Goal: Task Accomplishment & Management: Use online tool/utility

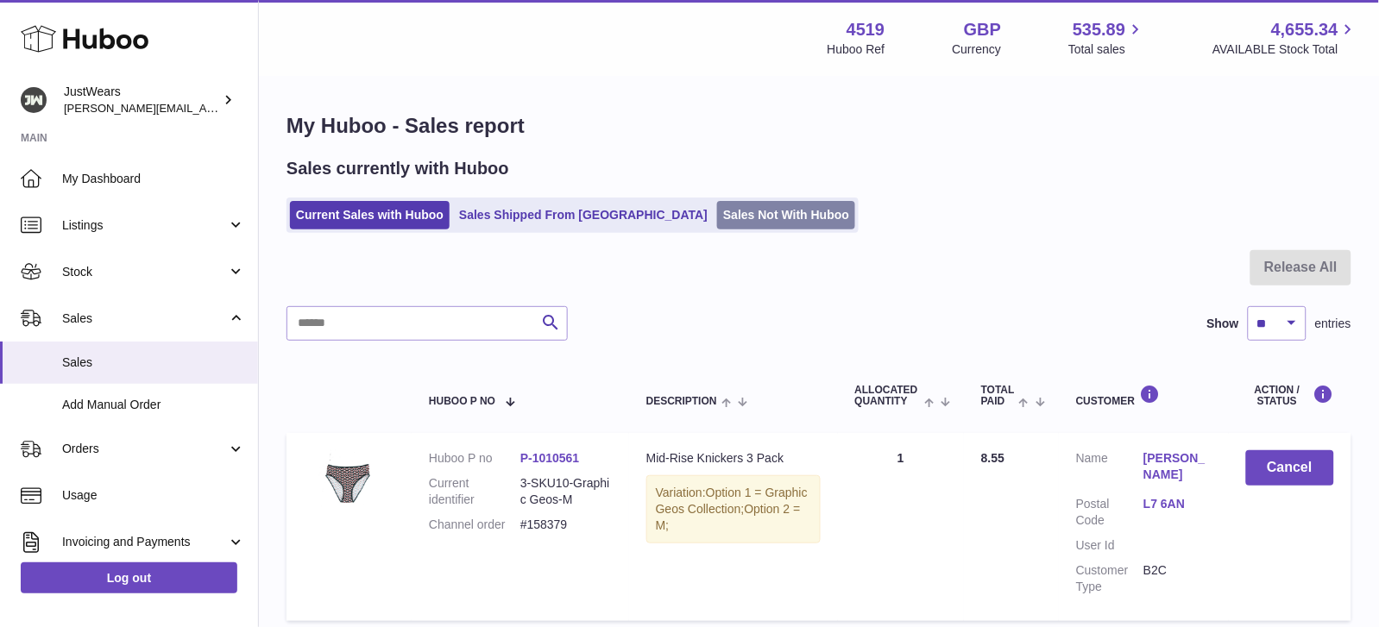
click at [739, 213] on link "Sales Not With Huboo" at bounding box center [786, 215] width 138 height 28
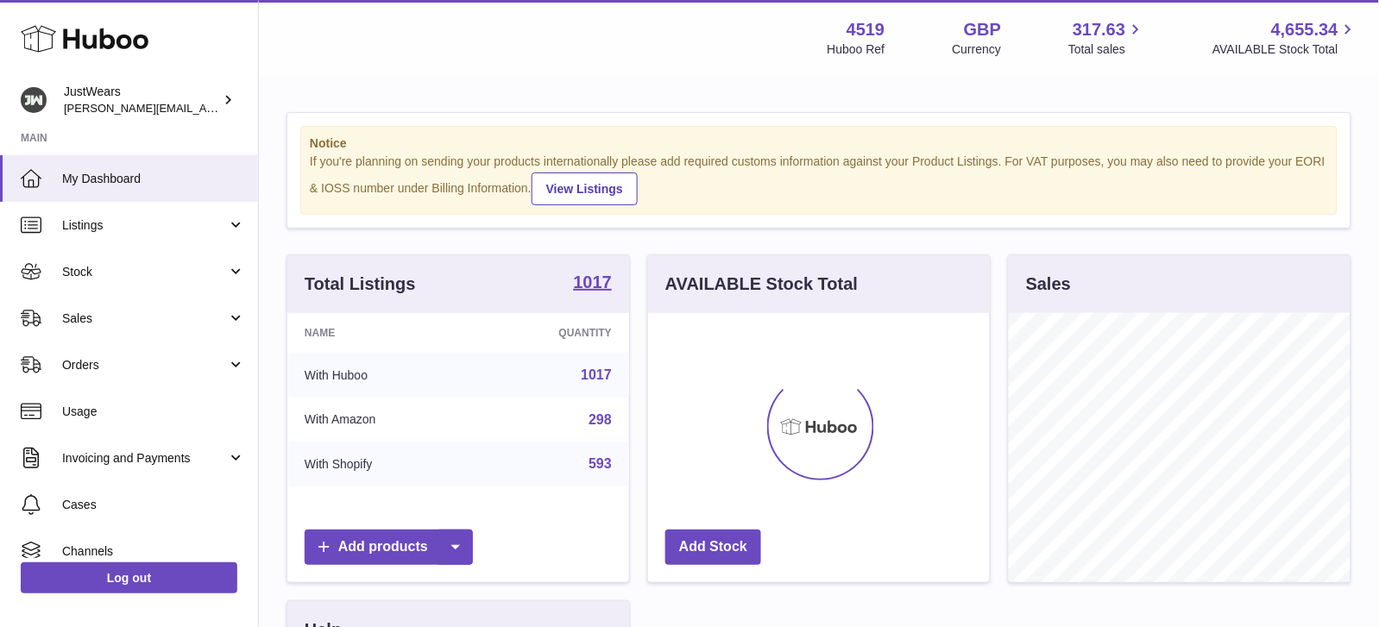
scroll to position [268, 341]
click at [186, 325] on link "Sales" at bounding box center [129, 318] width 258 height 47
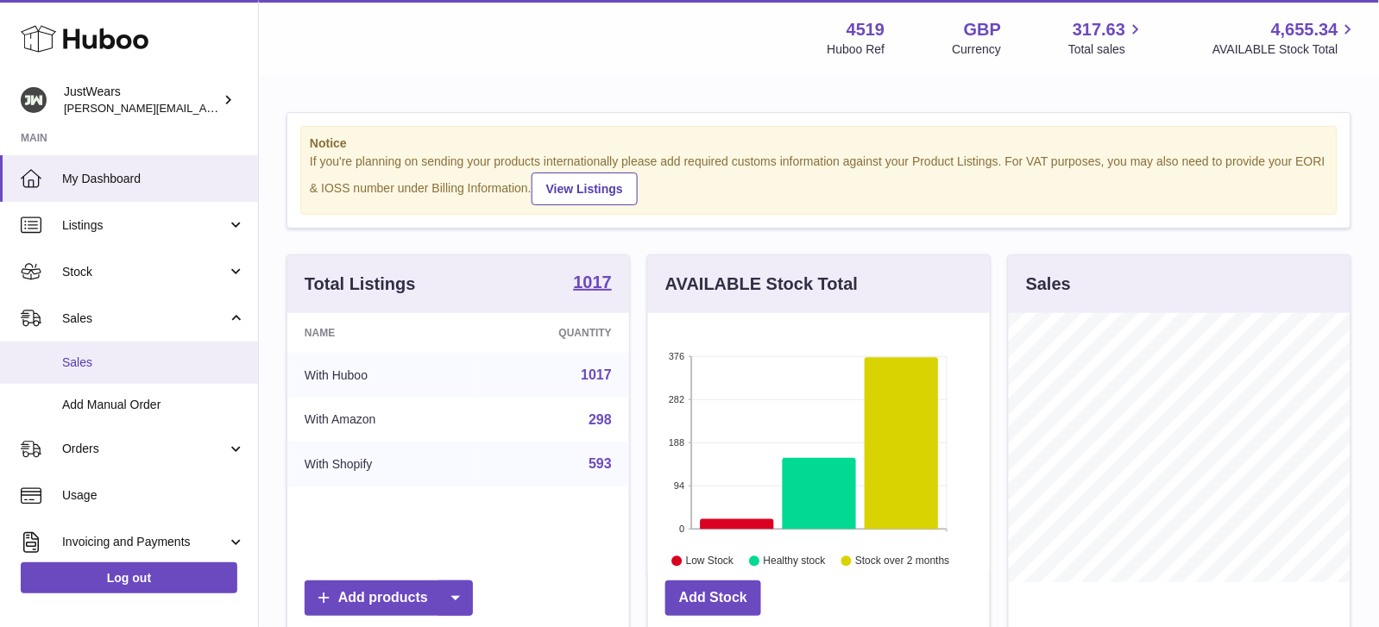
click at [182, 357] on span "Sales" at bounding box center [153, 363] width 183 height 16
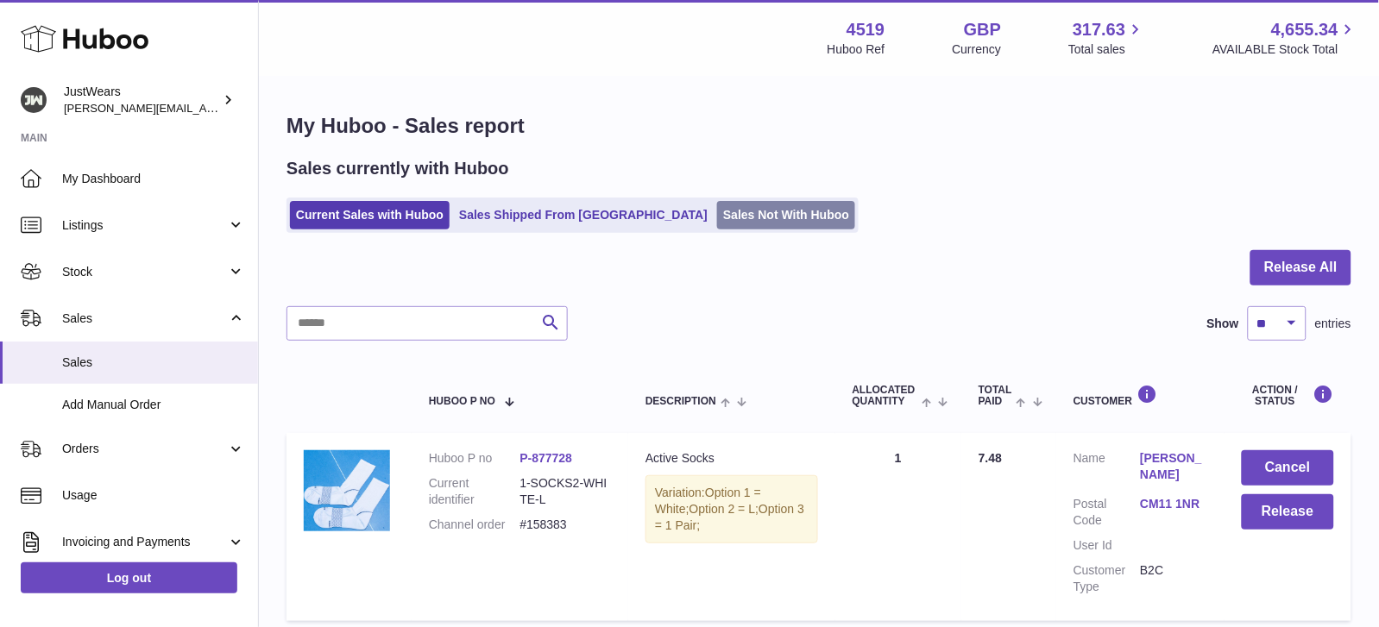
click at [717, 225] on link "Sales Not With Huboo" at bounding box center [786, 215] width 138 height 28
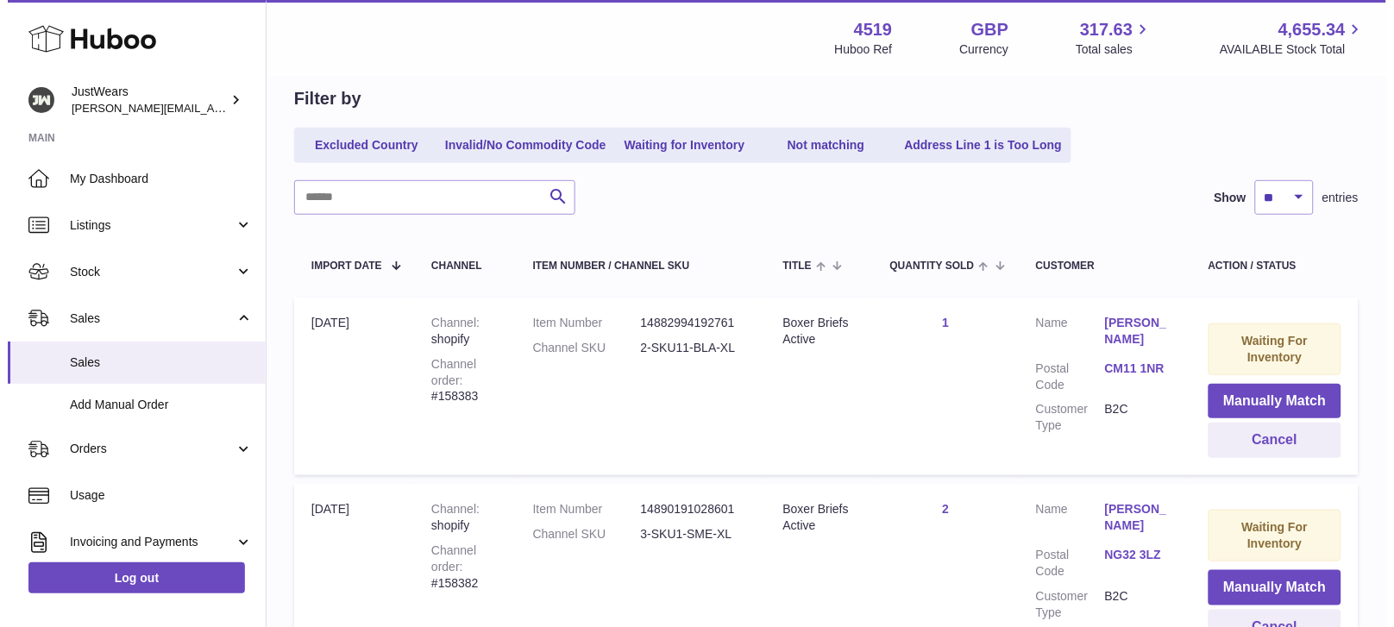
scroll to position [192, 0]
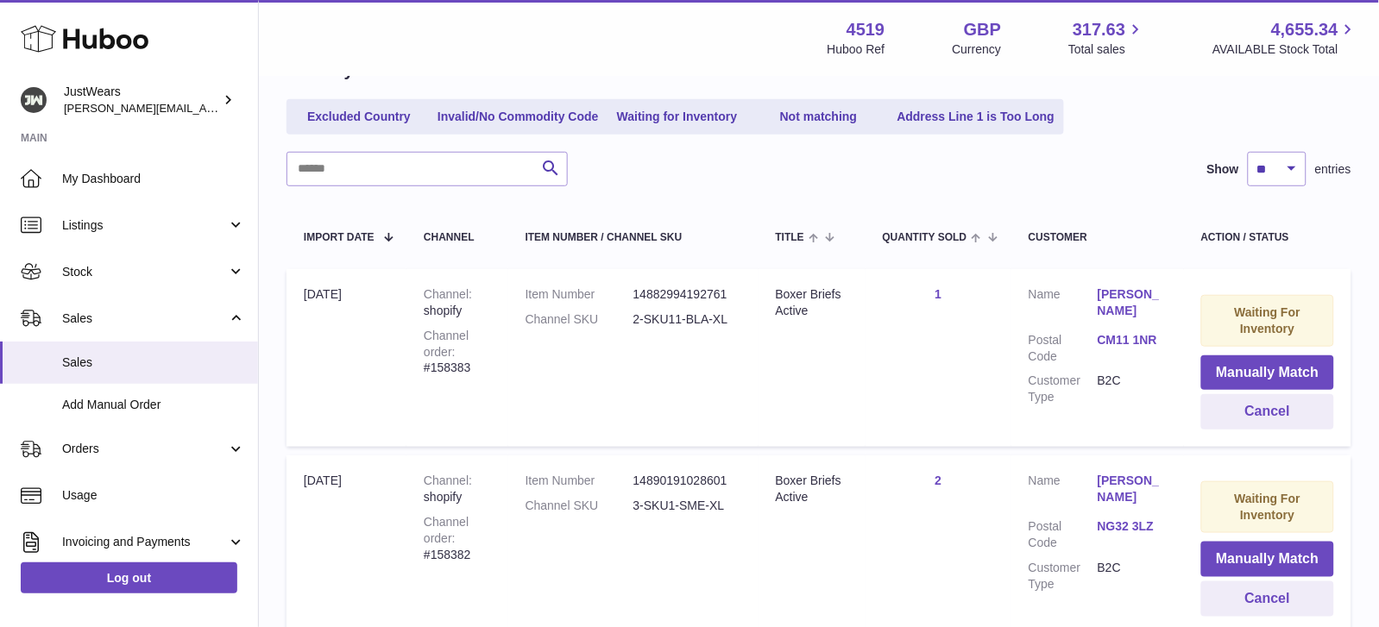
click at [1118, 519] on link "NG32 3LZ" at bounding box center [1132, 527] width 69 height 16
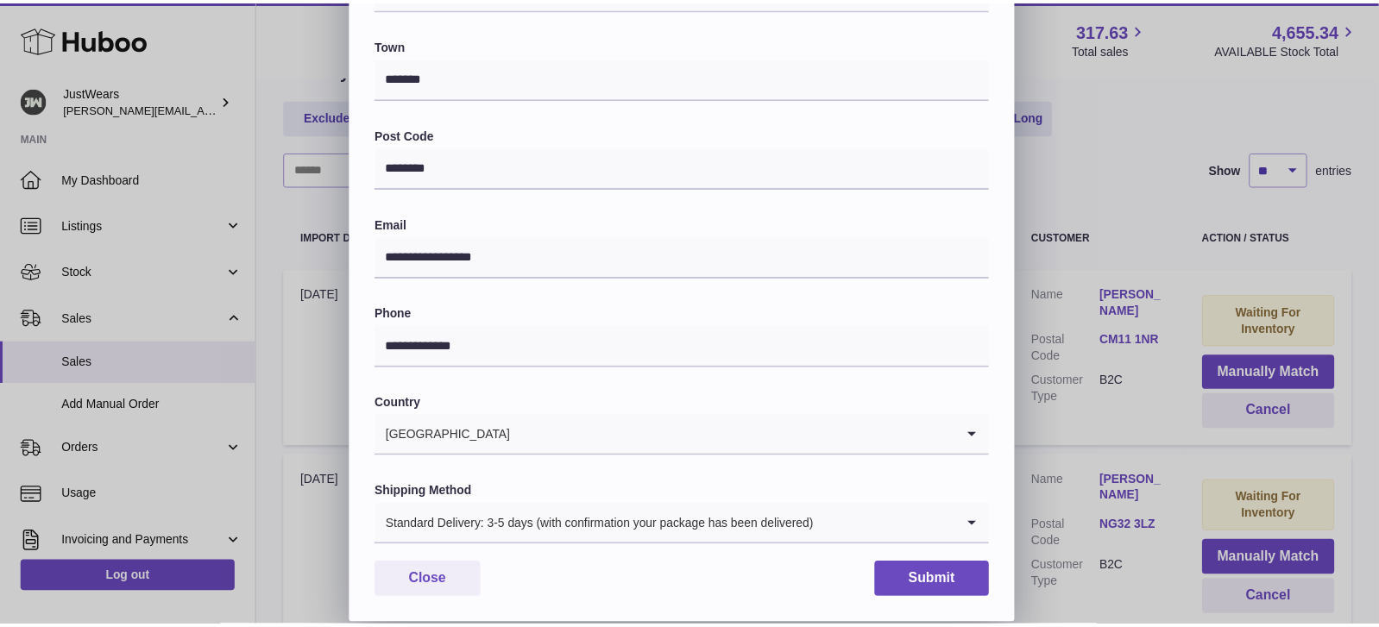
scroll to position [409, 0]
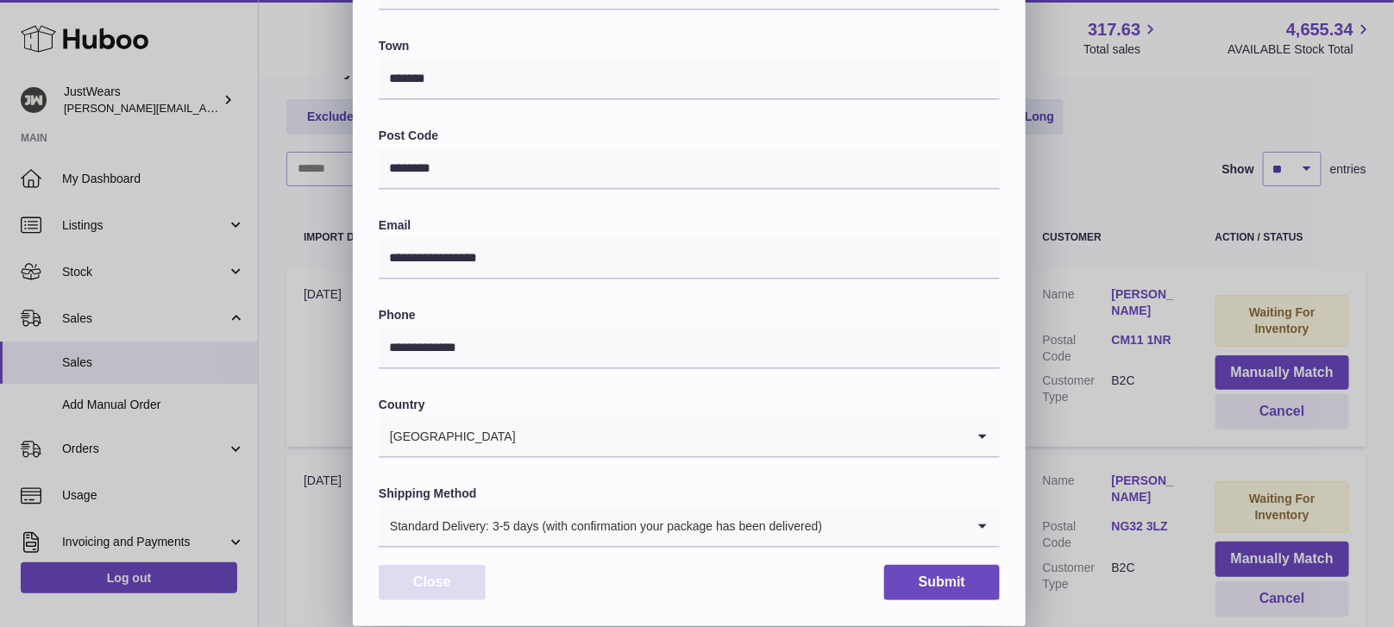
click at [448, 578] on button "Close" at bounding box center [432, 582] width 107 height 35
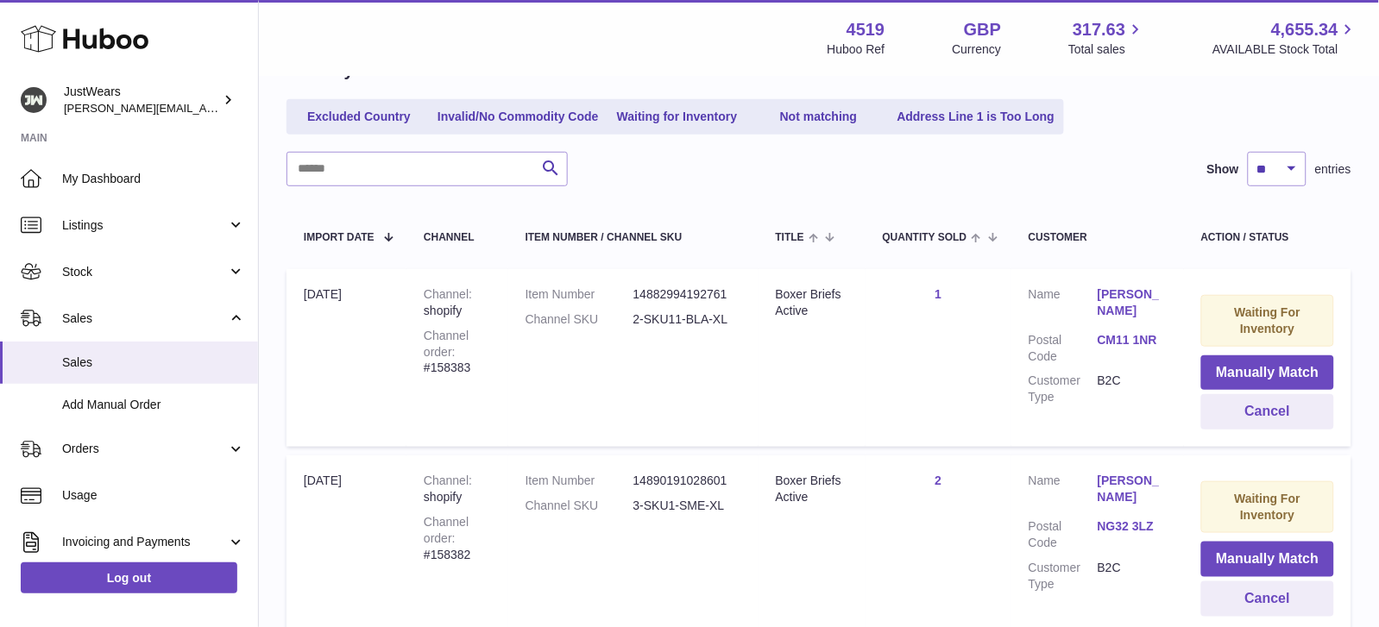
scroll to position [0, 0]
drag, startPoint x: 727, startPoint y: 499, endPoint x: 633, endPoint y: 498, distance: 94.1
click at [633, 498] on dd "3-SKU1-SME-XL" at bounding box center [687, 506] width 108 height 16
copy dd "3-SKU1-SME-XL"
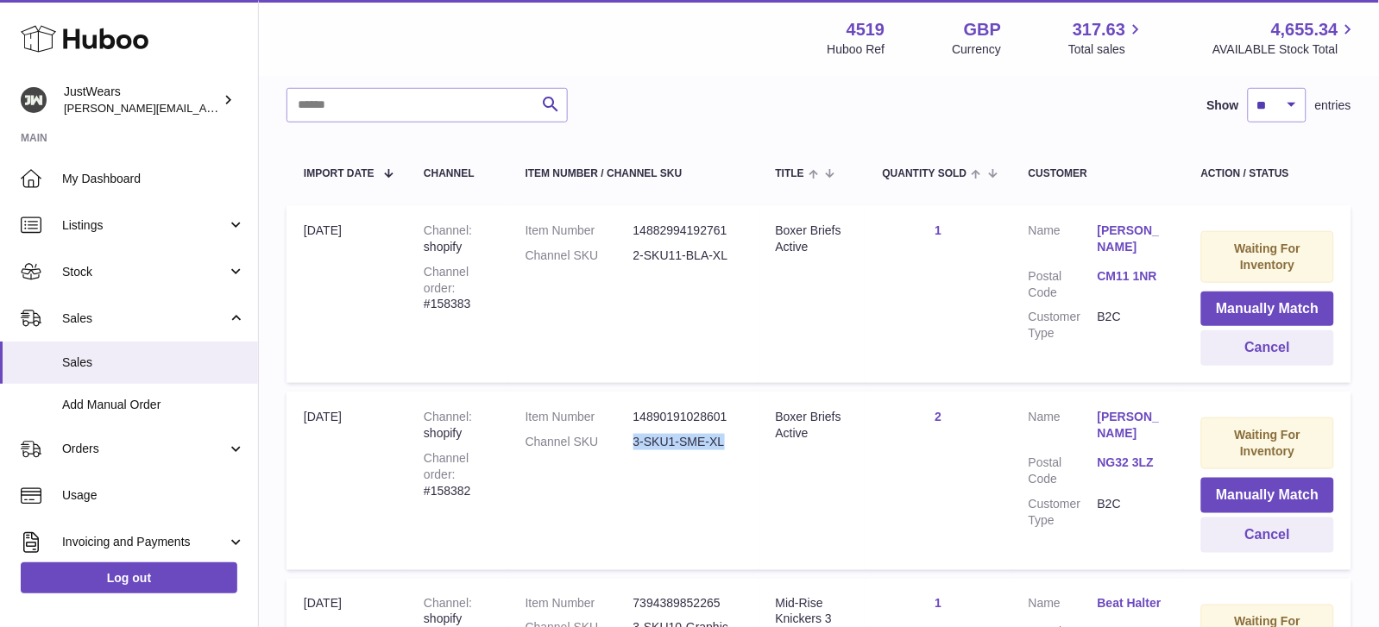
scroll to position [265, 0]
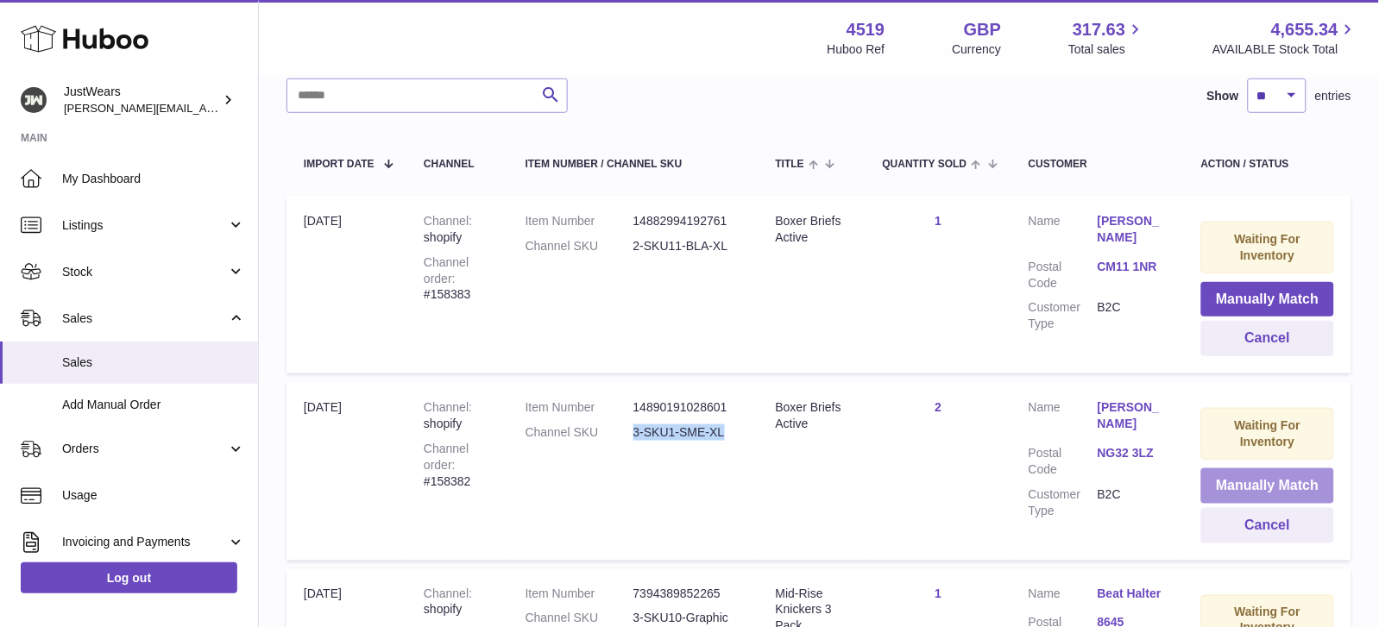
click at [1263, 475] on button "Manually Match" at bounding box center [1267, 486] width 133 height 35
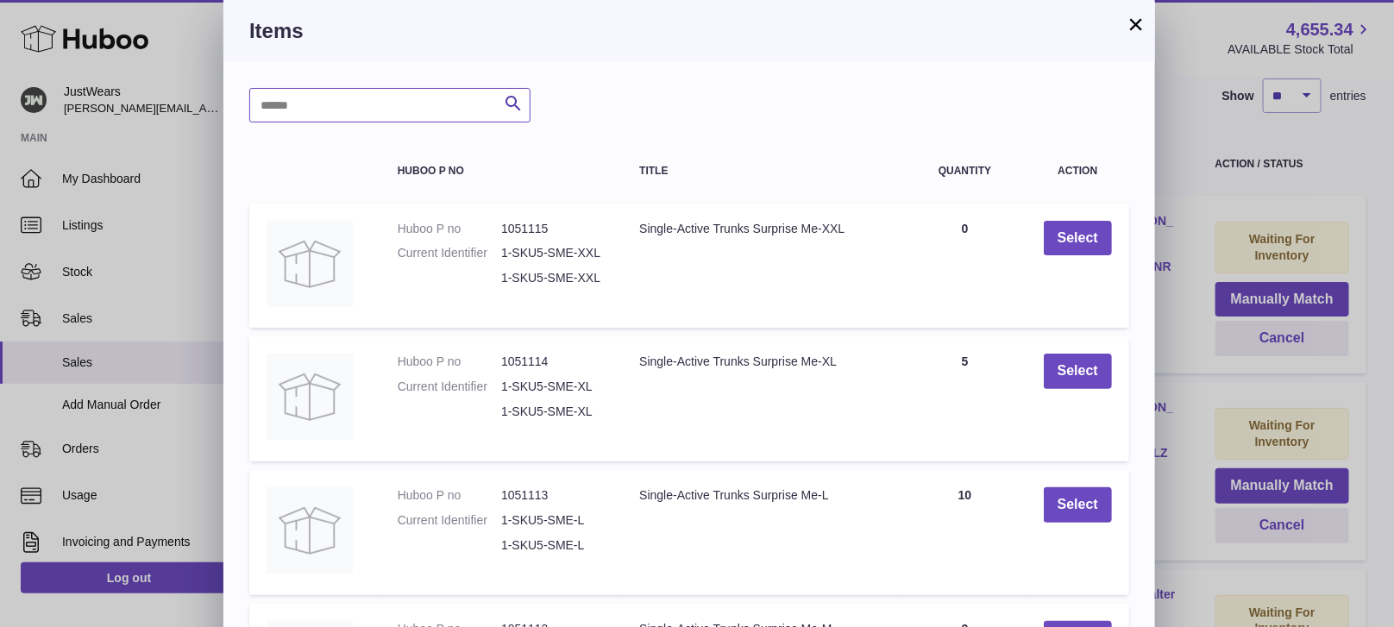
click at [323, 90] on input "text" at bounding box center [389, 105] width 281 height 35
paste input "**********"
drag, startPoint x: 267, startPoint y: 101, endPoint x: 233, endPoint y: 101, distance: 33.7
click at [233, 101] on div "**********" at bounding box center [689, 521] width 932 height 918
type input "**********"
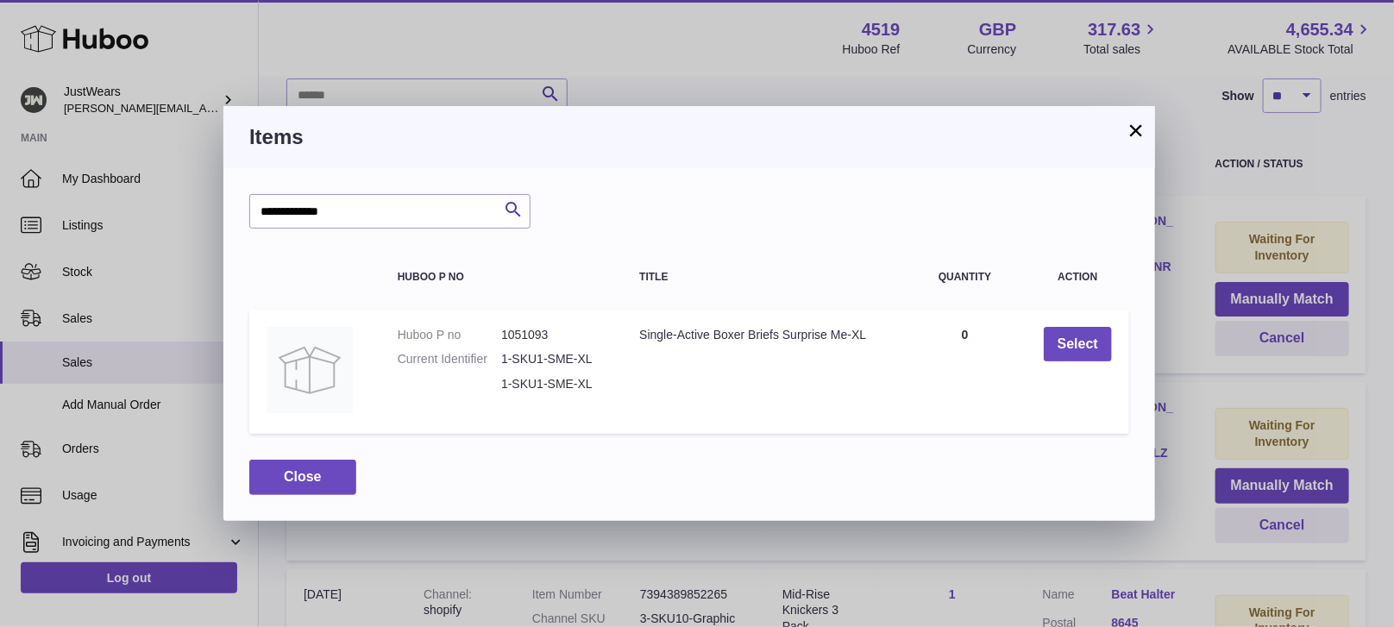
click at [1145, 130] on button "×" at bounding box center [1136, 130] width 21 height 21
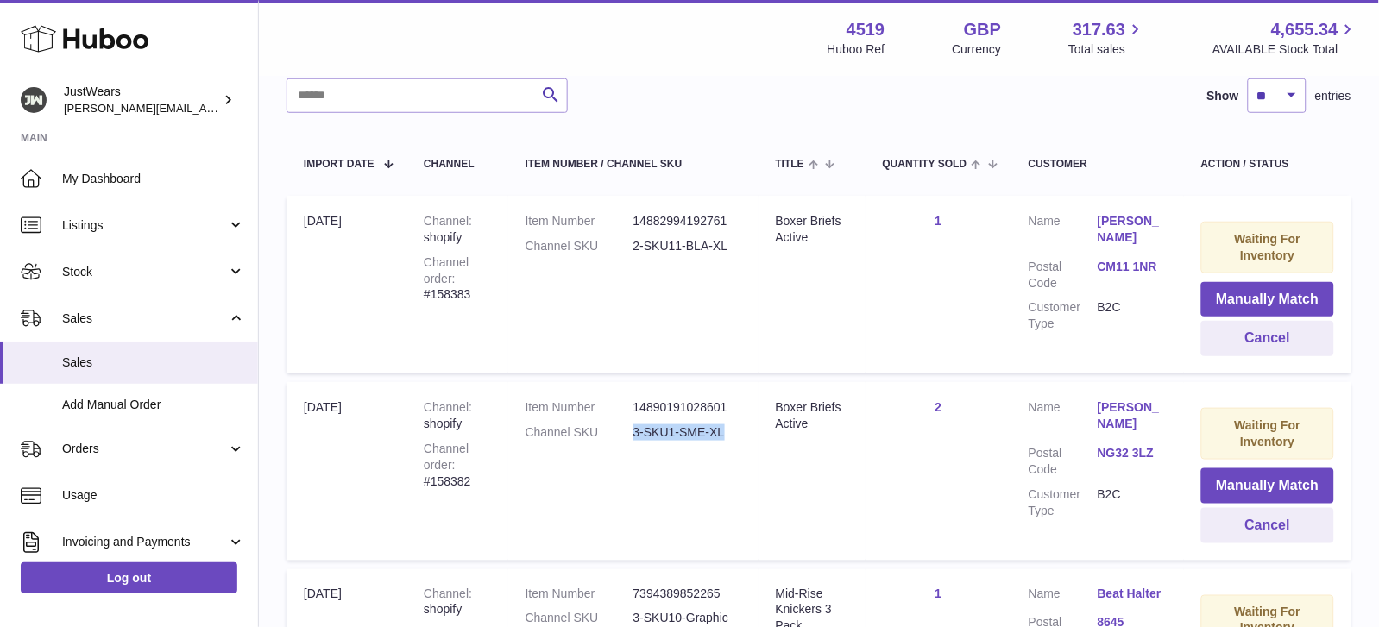
drag, startPoint x: 734, startPoint y: 427, endPoint x: 626, endPoint y: 426, distance: 108.7
click at [626, 426] on dl "Item Number 14890191028601 Channel SKU 3-SKU1-SME-XL" at bounding box center [634, 425] width 216 height 50
click at [627, 425] on dt "Channel SKU" at bounding box center [580, 433] width 108 height 16
drag, startPoint x: 627, startPoint y: 425, endPoint x: 700, endPoint y: 421, distance: 72.6
click at [700, 421] on dl "Item Number 14890191028601 Channel SKU 3-SKU1-SME-XL" at bounding box center [634, 425] width 216 height 50
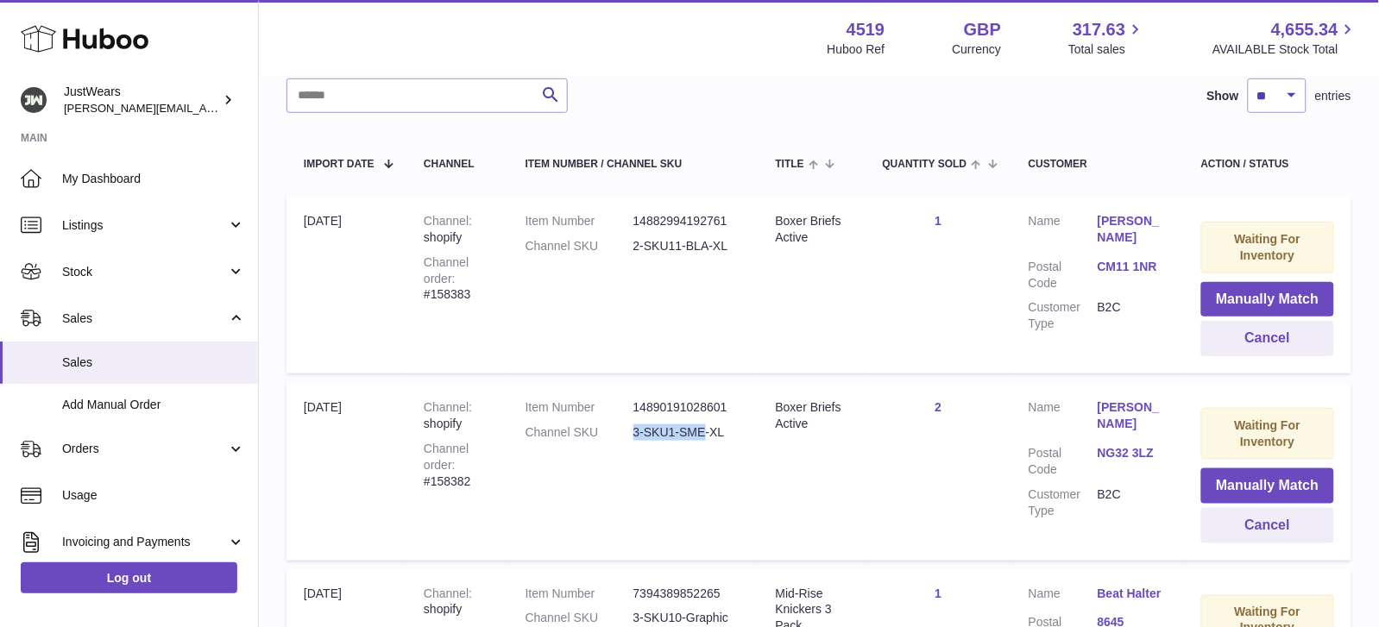
click at [707, 425] on dd "3-SKU1-SME-XL" at bounding box center [687, 433] width 108 height 16
drag, startPoint x: 708, startPoint y: 420, endPoint x: 631, endPoint y: 427, distance: 78.0
click at [631, 427] on dl "Item Number 14890191028601 Channel SKU 3-SKU1-SME-XL" at bounding box center [634, 425] width 216 height 50
click at [633, 427] on dd "3-SKU1-SME-XL" at bounding box center [687, 433] width 108 height 16
drag, startPoint x: 633, startPoint y: 426, endPoint x: 720, endPoint y: 425, distance: 86.3
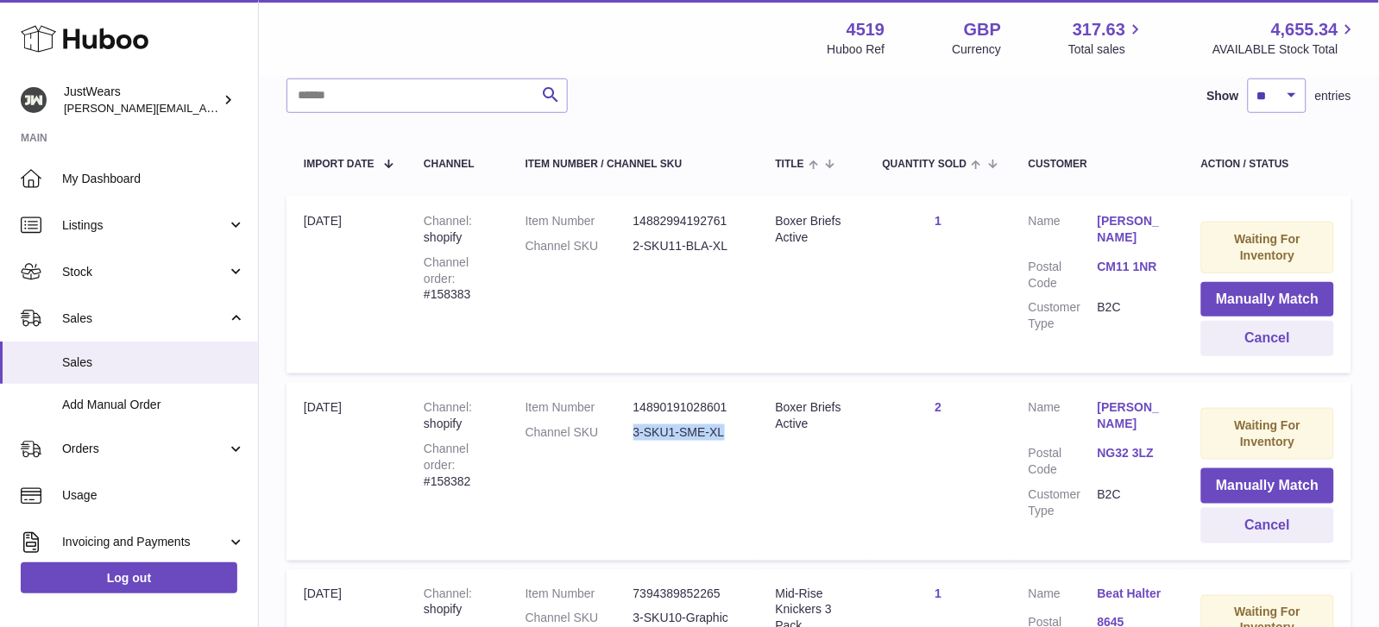
click at [720, 425] on dd "3-SKU1-SME-XL" at bounding box center [687, 433] width 108 height 16
copy dd "3-SKU1-SME-XL"
click at [1301, 481] on button "Manually Match" at bounding box center [1267, 486] width 133 height 35
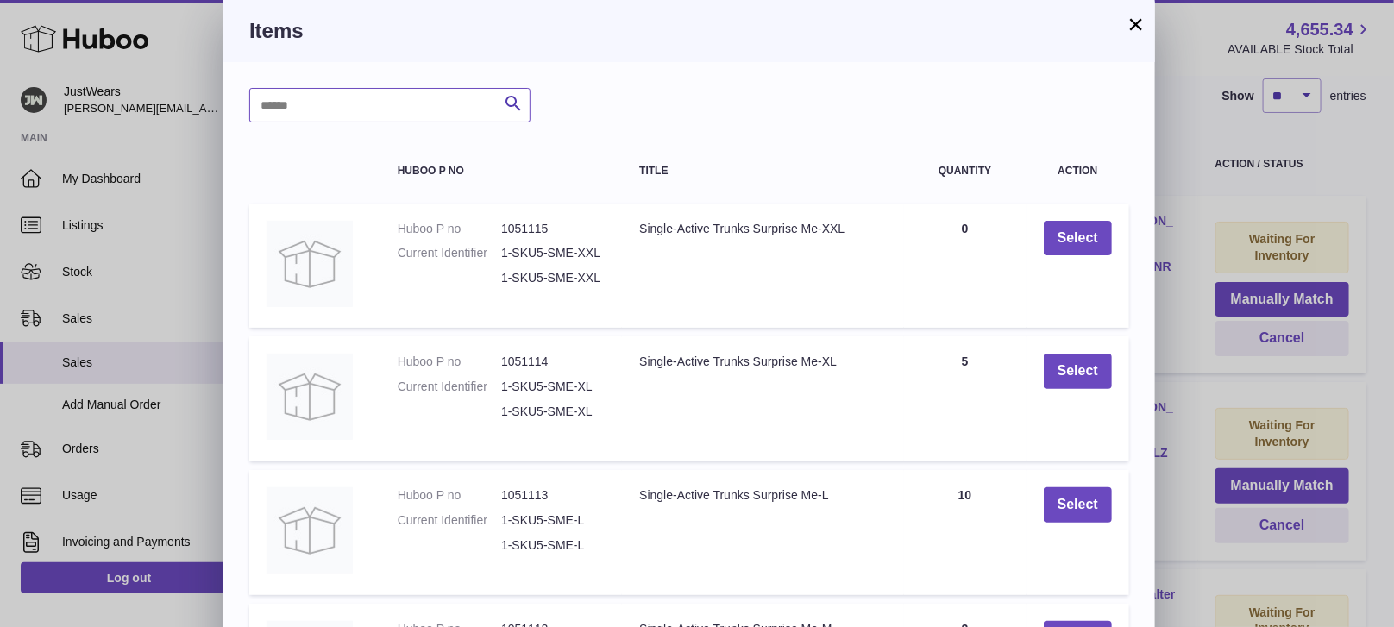
click at [404, 106] on input "text" at bounding box center [389, 105] width 281 height 35
paste input "**********"
click at [314, 101] on input "**********" at bounding box center [389, 105] width 281 height 35
type input "**********"
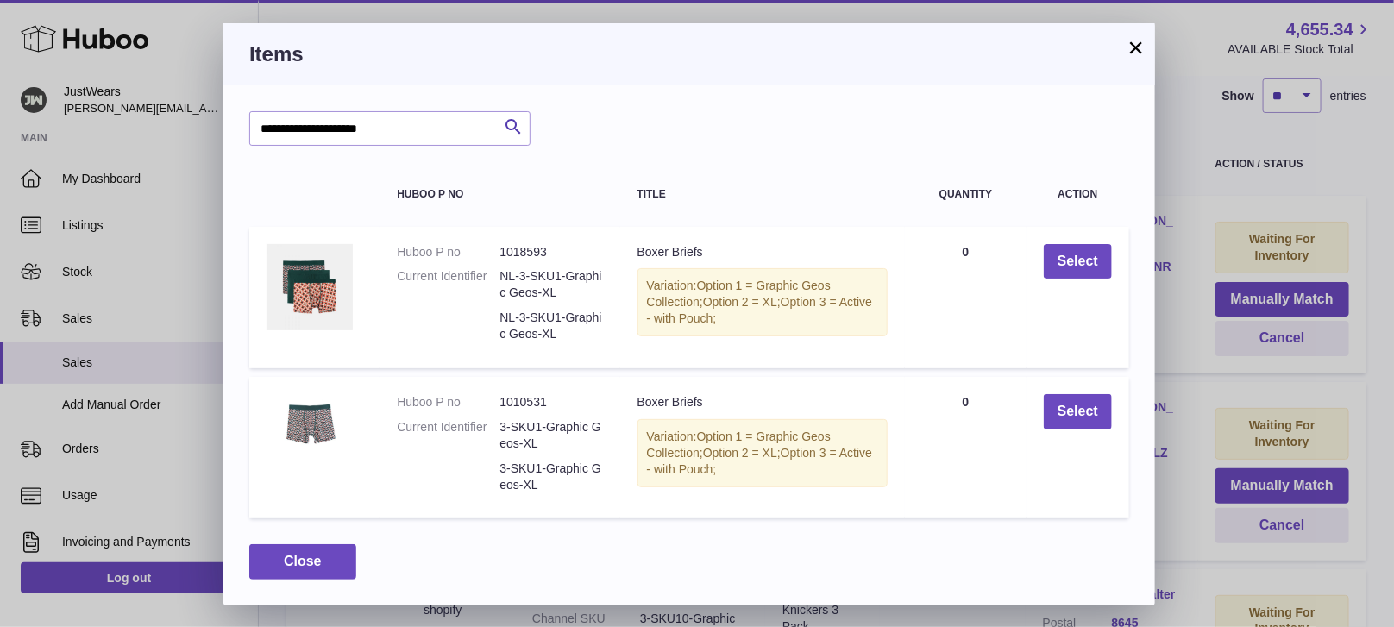
click at [1141, 56] on button "×" at bounding box center [1136, 47] width 21 height 21
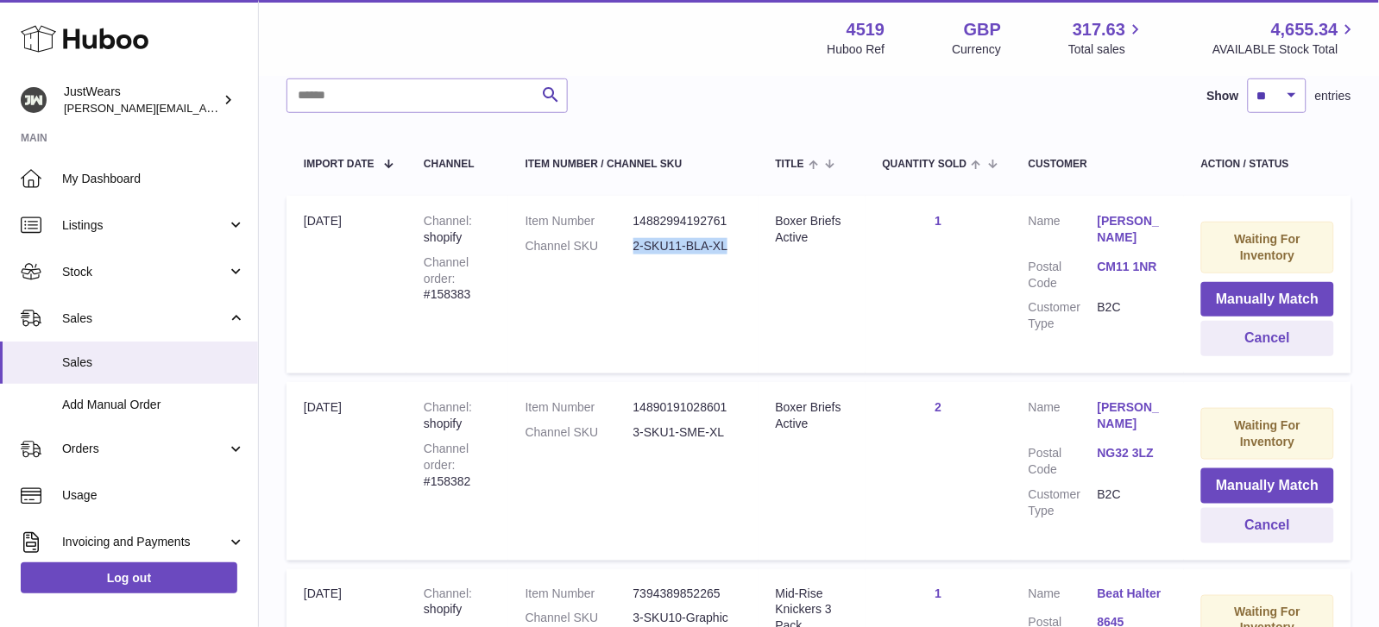
drag, startPoint x: 636, startPoint y: 245, endPoint x: 718, endPoint y: 239, distance: 82.2
click at [720, 238] on dd "2-SKU11-BLA-XL" at bounding box center [687, 246] width 108 height 16
click at [630, 242] on dt "Channel SKU" at bounding box center [580, 246] width 108 height 16
drag, startPoint x: 630, startPoint y: 243, endPoint x: 714, endPoint y: 245, distance: 84.6
click at [714, 245] on dl "Item Number 14882994192761 Channel SKU 2-SKU11-BLA-XL" at bounding box center [634, 238] width 216 height 50
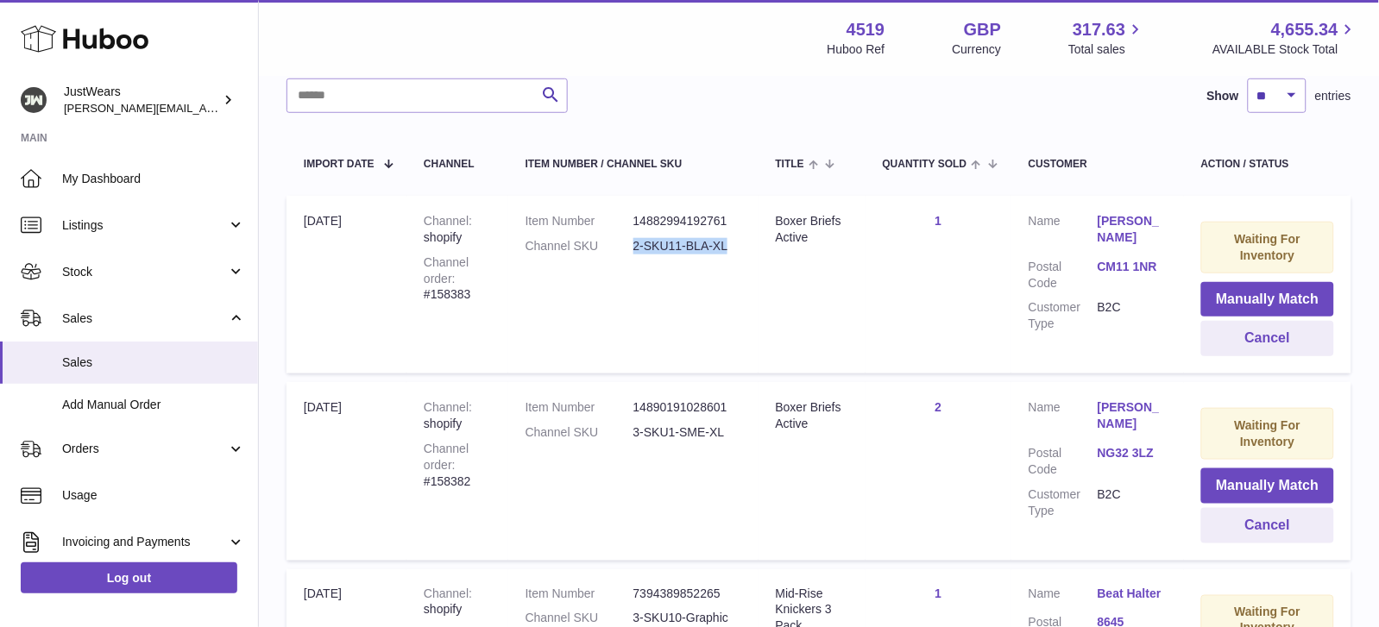
click at [714, 246] on dd "2-SKU11-BLA-XL" at bounding box center [687, 246] width 108 height 16
drag, startPoint x: 714, startPoint y: 246, endPoint x: 632, endPoint y: 242, distance: 82.9
click at [632, 242] on dl "Item Number 14882994192761 Channel SKU 2-SKU11-BLA-XL" at bounding box center [634, 238] width 216 height 50
click at [638, 242] on dd "2-SKU11-BLA-XL" at bounding box center [687, 246] width 108 height 16
drag, startPoint x: 639, startPoint y: 242, endPoint x: 714, endPoint y: 235, distance: 75.5
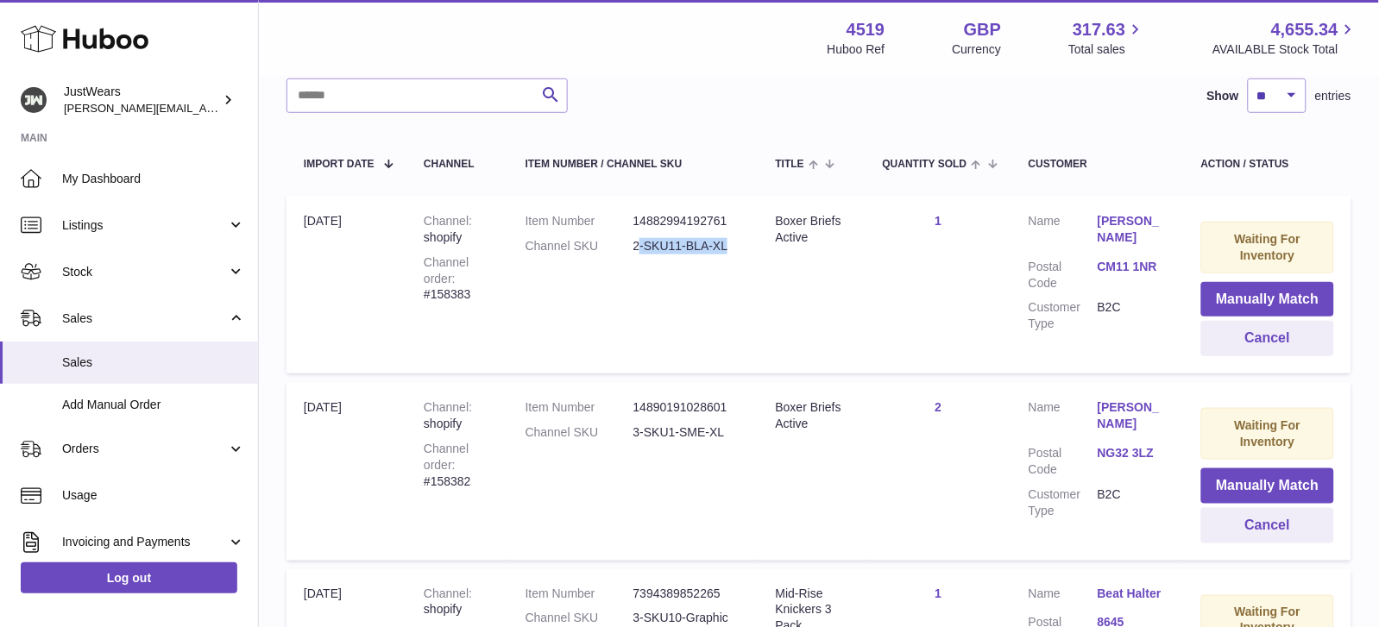
click at [714, 238] on dd "2-SKU11-BLA-XL" at bounding box center [687, 246] width 108 height 16
drag, startPoint x: 714, startPoint y: 236, endPoint x: 646, endPoint y: 242, distance: 68.4
click at [646, 242] on dd "2-SKU11-BLA-XL" at bounding box center [687, 246] width 108 height 16
copy dd "SKU11-BLA-XL"
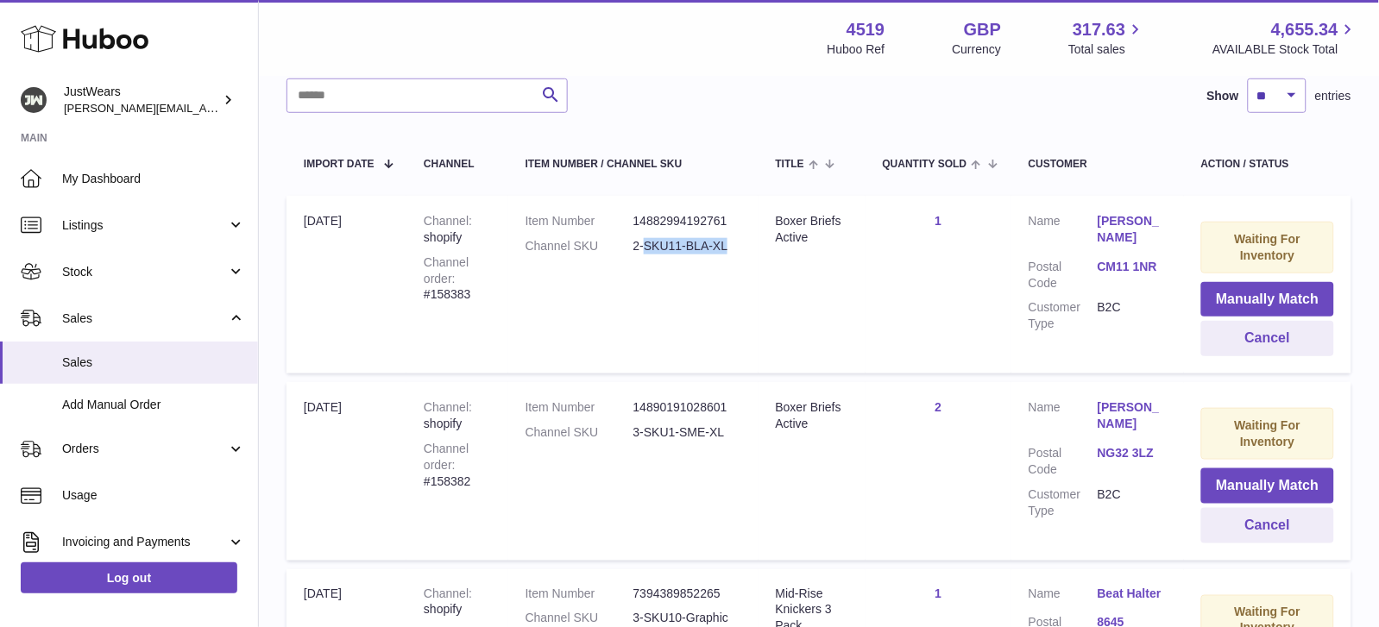
click at [1238, 283] on button "Manually Match" at bounding box center [1267, 299] width 133 height 35
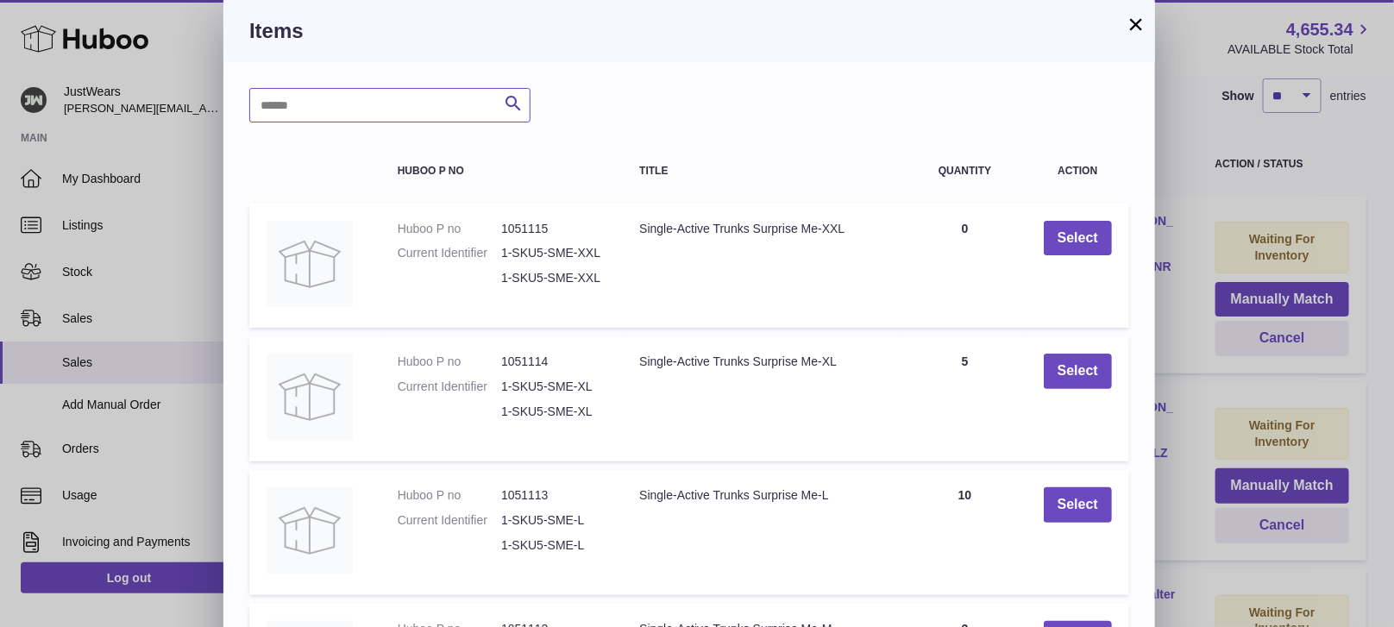
click at [353, 93] on input "text" at bounding box center [389, 105] width 281 height 35
paste input "**********"
drag, startPoint x: 305, startPoint y: 106, endPoint x: 338, endPoint y: 97, distance: 34.1
click at [305, 106] on input "**********" at bounding box center [389, 105] width 281 height 35
type input "**********"
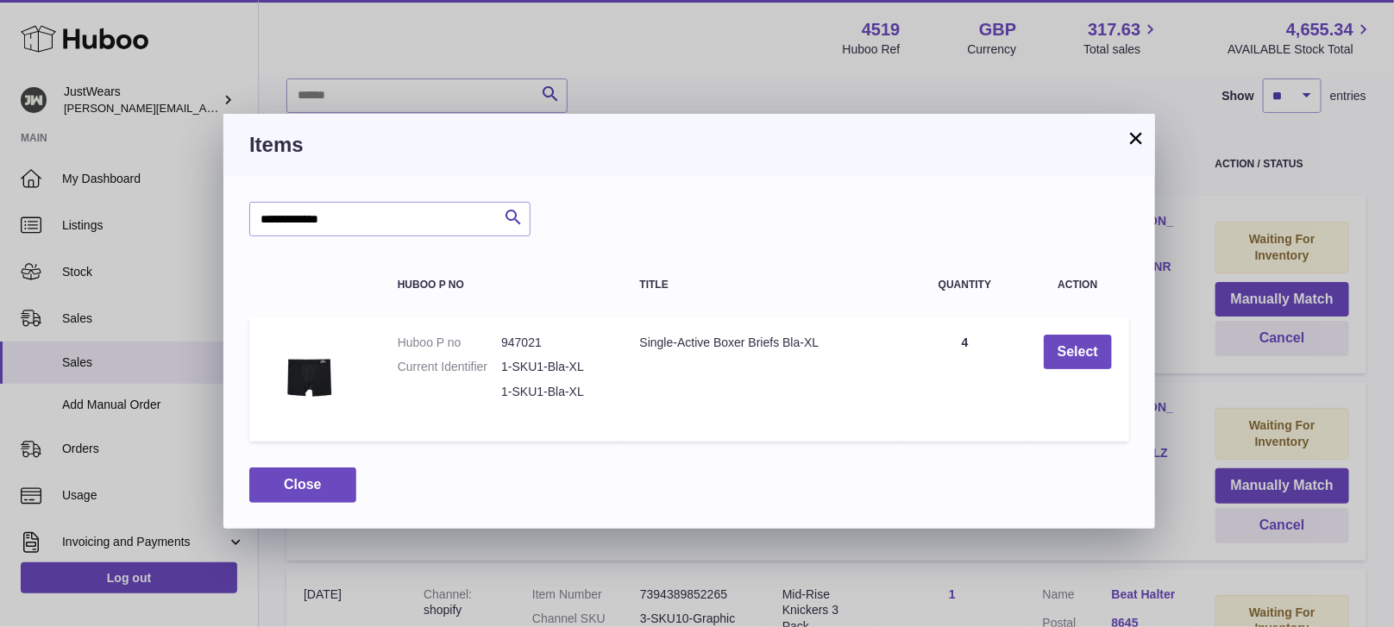
click at [1136, 142] on button "×" at bounding box center [1136, 138] width 21 height 21
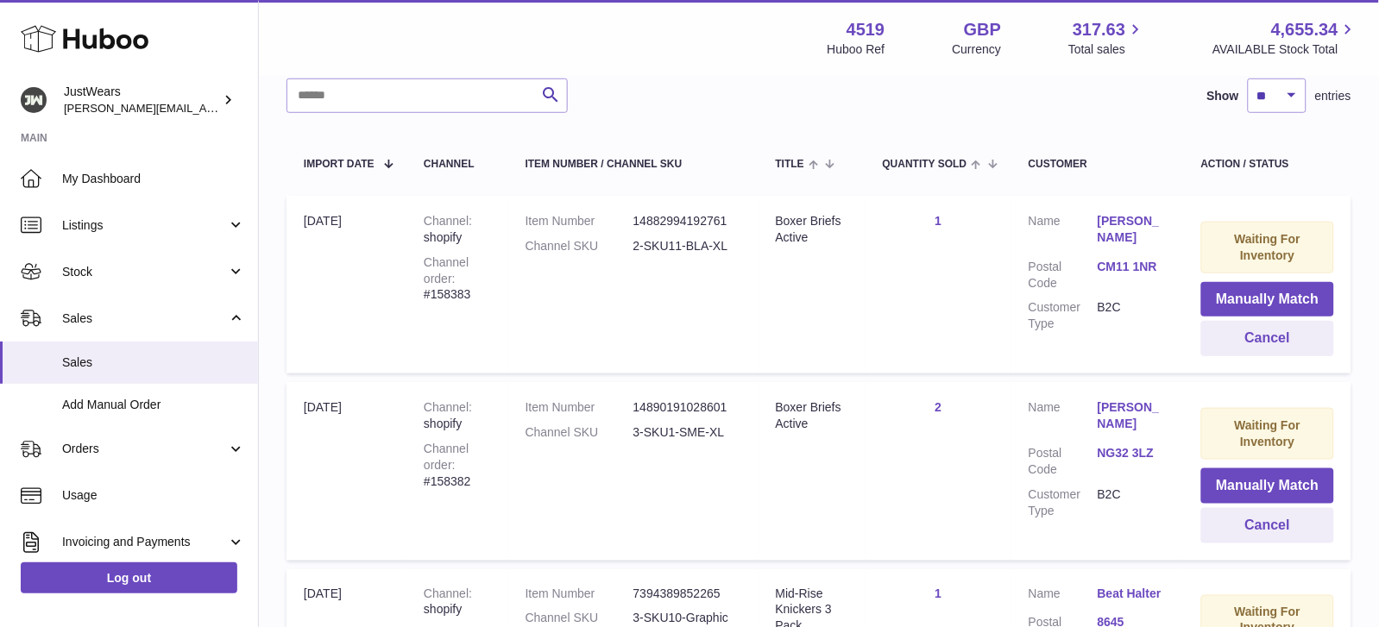
click at [941, 216] on link "1" at bounding box center [938, 221] width 7 height 14
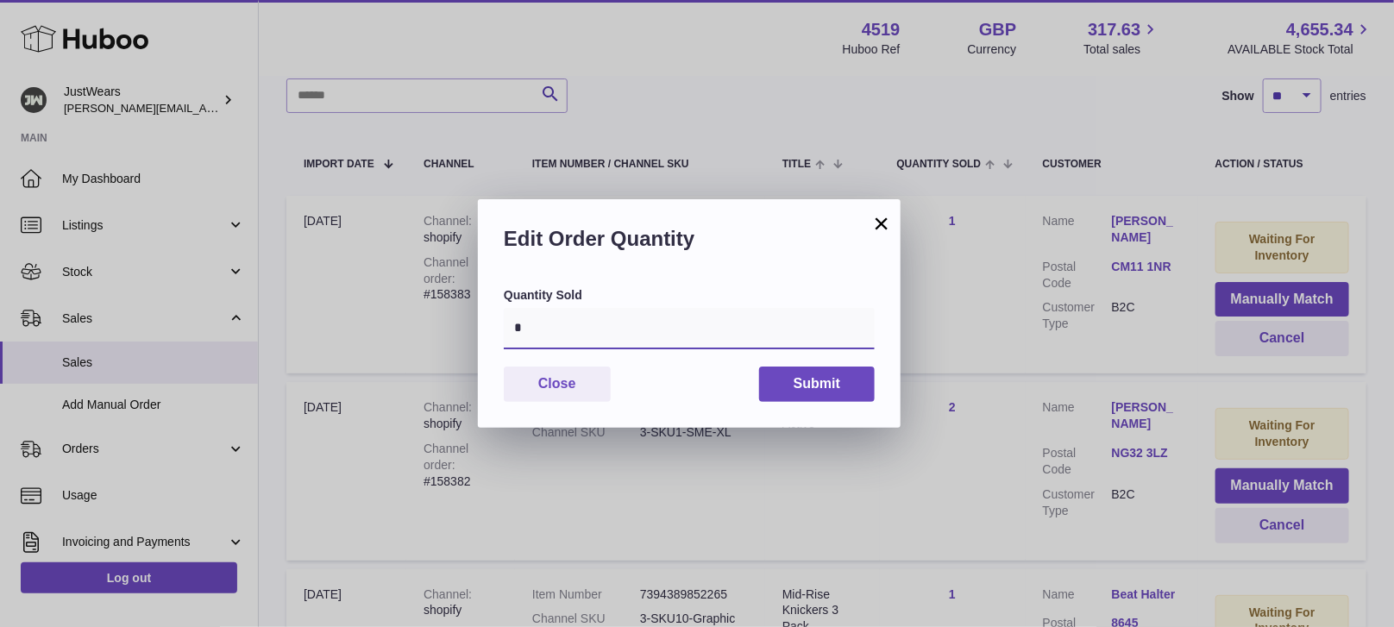
click at [689, 335] on input "*" at bounding box center [689, 328] width 371 height 41
type input "*"
click at [806, 390] on button "Submit" at bounding box center [817, 384] width 116 height 35
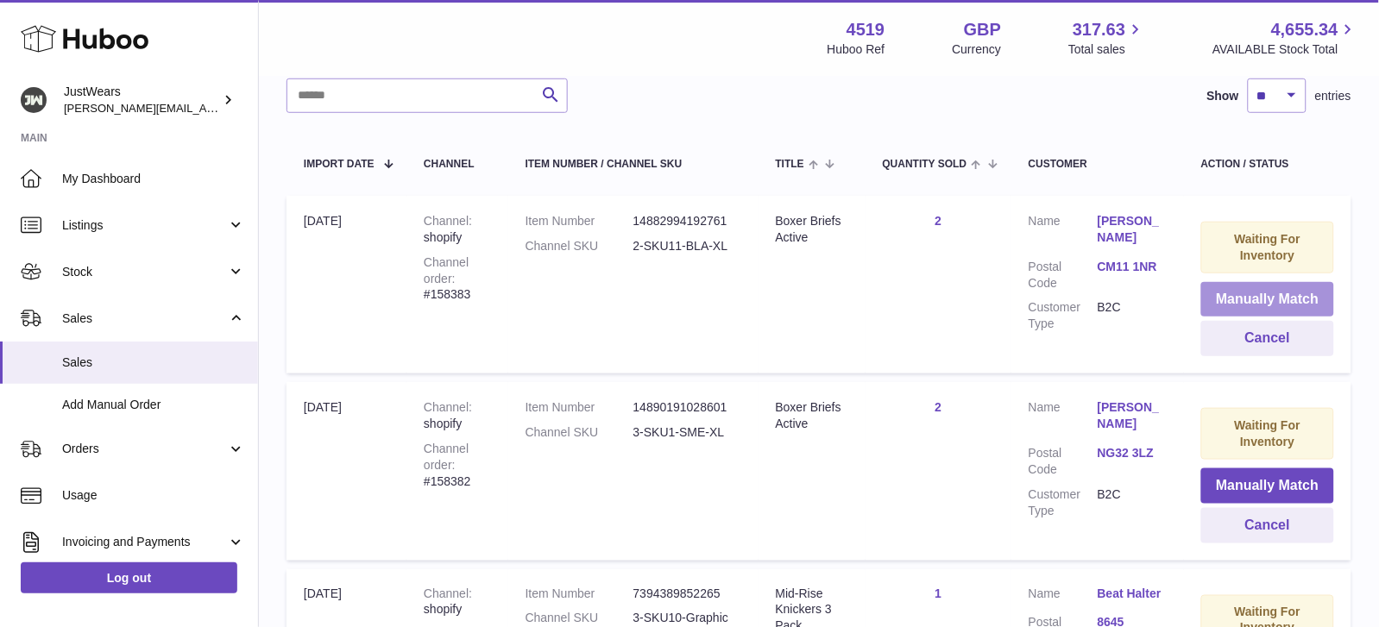
click at [1281, 298] on button "Manually Match" at bounding box center [1267, 299] width 133 height 35
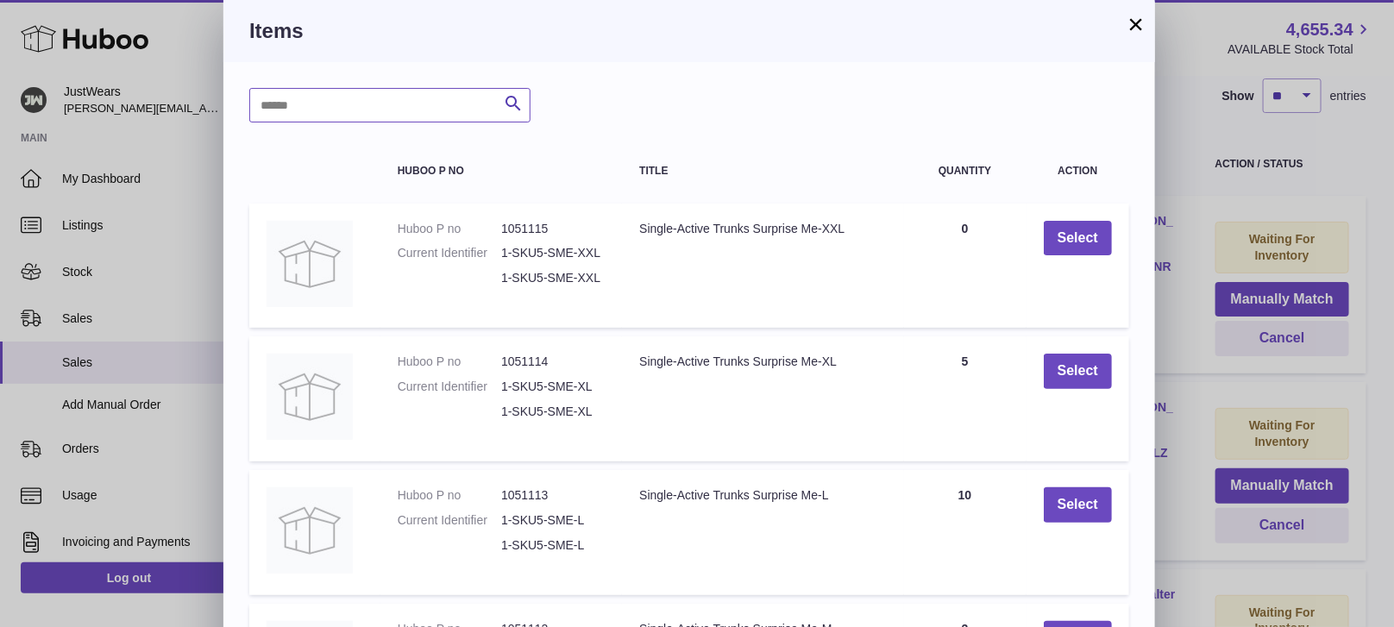
click at [353, 122] on input "text" at bounding box center [389, 105] width 281 height 35
paste input "**********"
click at [256, 99] on input "**********" at bounding box center [389, 105] width 281 height 35
click at [306, 102] on input "**********" at bounding box center [389, 105] width 281 height 35
type input "**********"
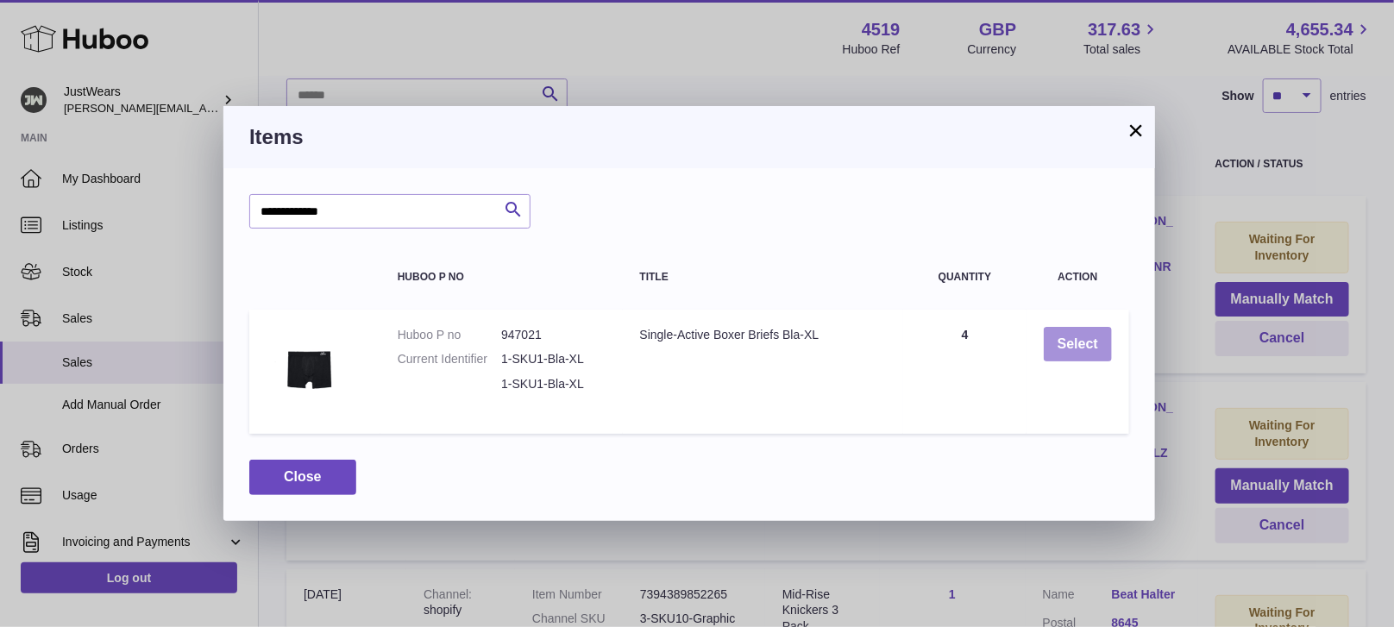
click at [1094, 343] on button "Select" at bounding box center [1078, 344] width 68 height 35
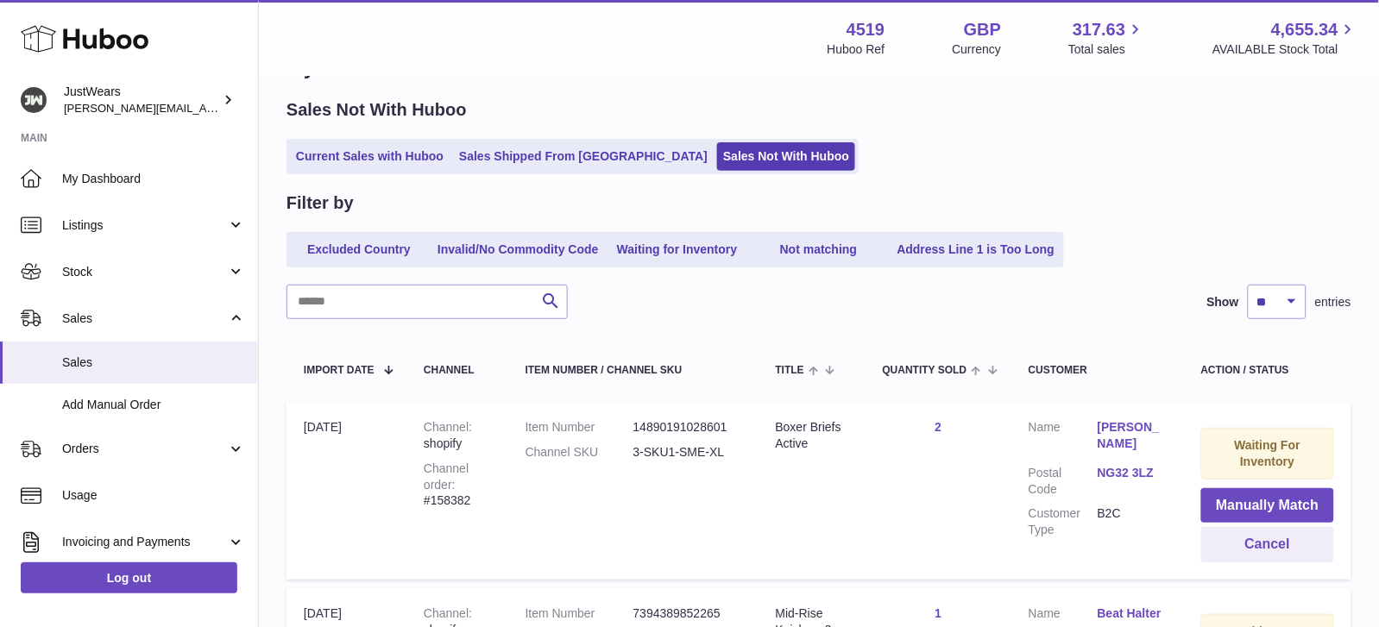
scroll to position [62, 0]
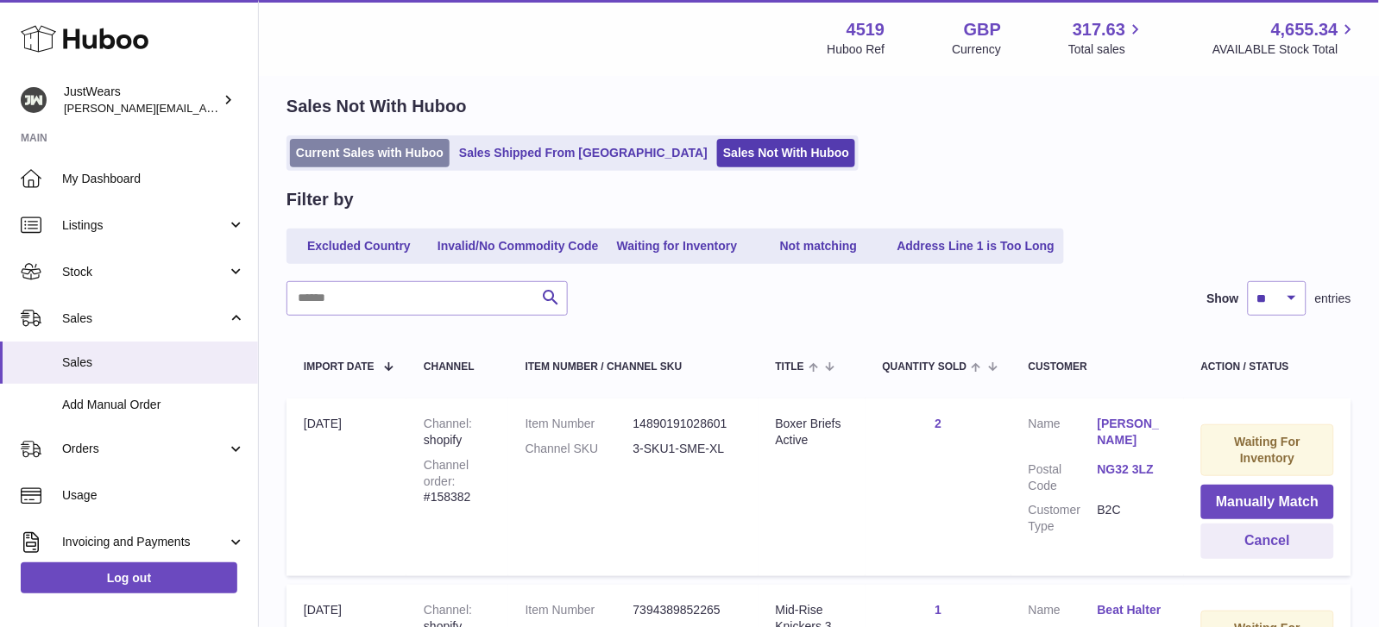
click at [400, 153] on link "Current Sales with Huboo" at bounding box center [370, 153] width 160 height 28
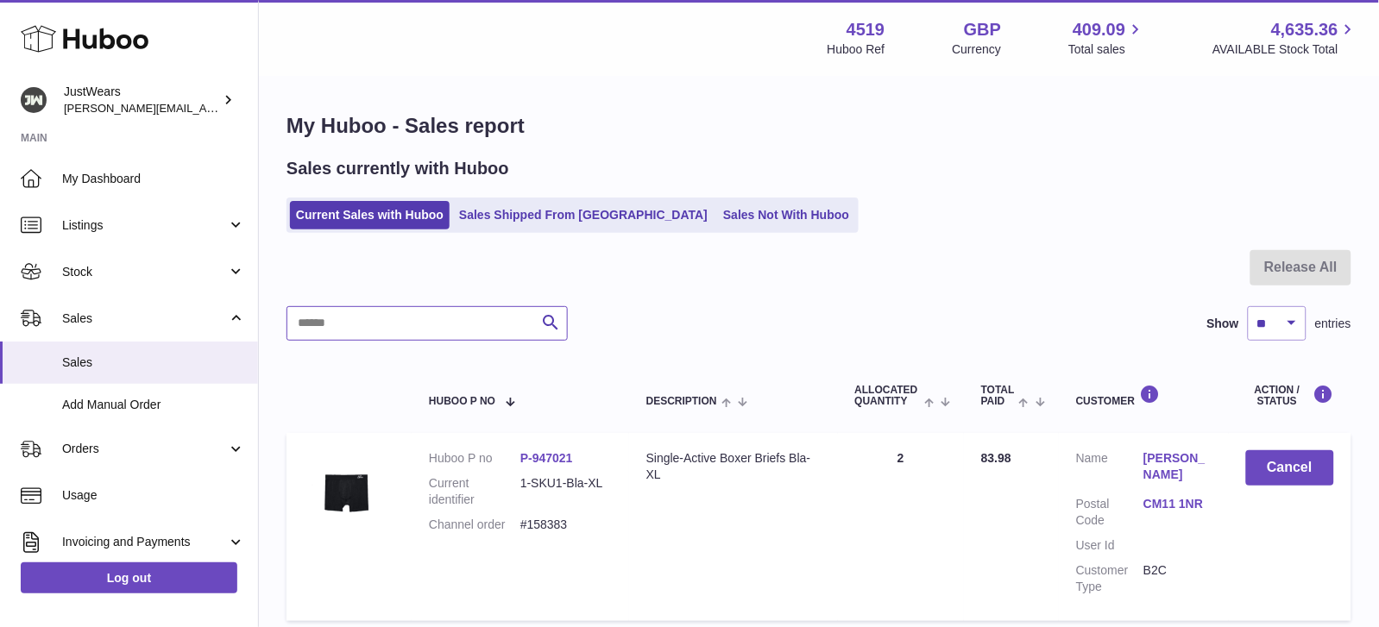
click at [421, 318] on input "text" at bounding box center [426, 323] width 281 height 35
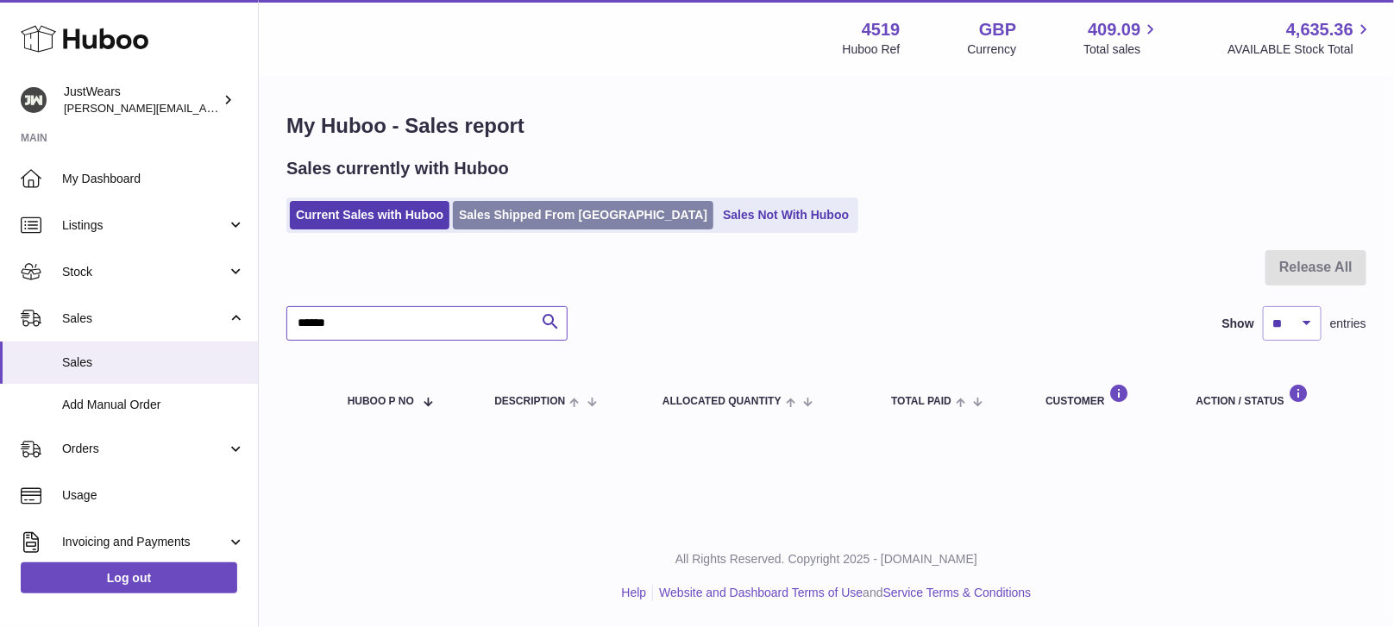
type input "******"
click at [501, 217] on link "Sales Shipped From [GEOGRAPHIC_DATA]" at bounding box center [583, 215] width 261 height 28
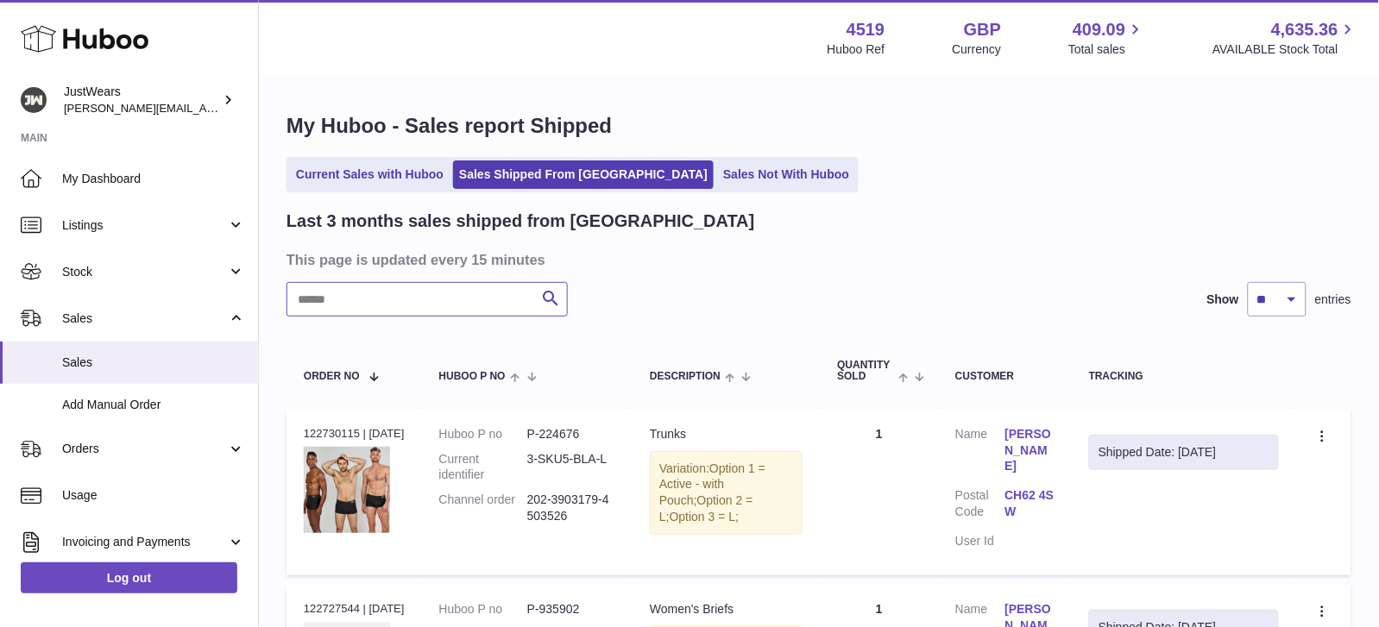
click at [413, 293] on input "text" at bounding box center [426, 299] width 281 height 35
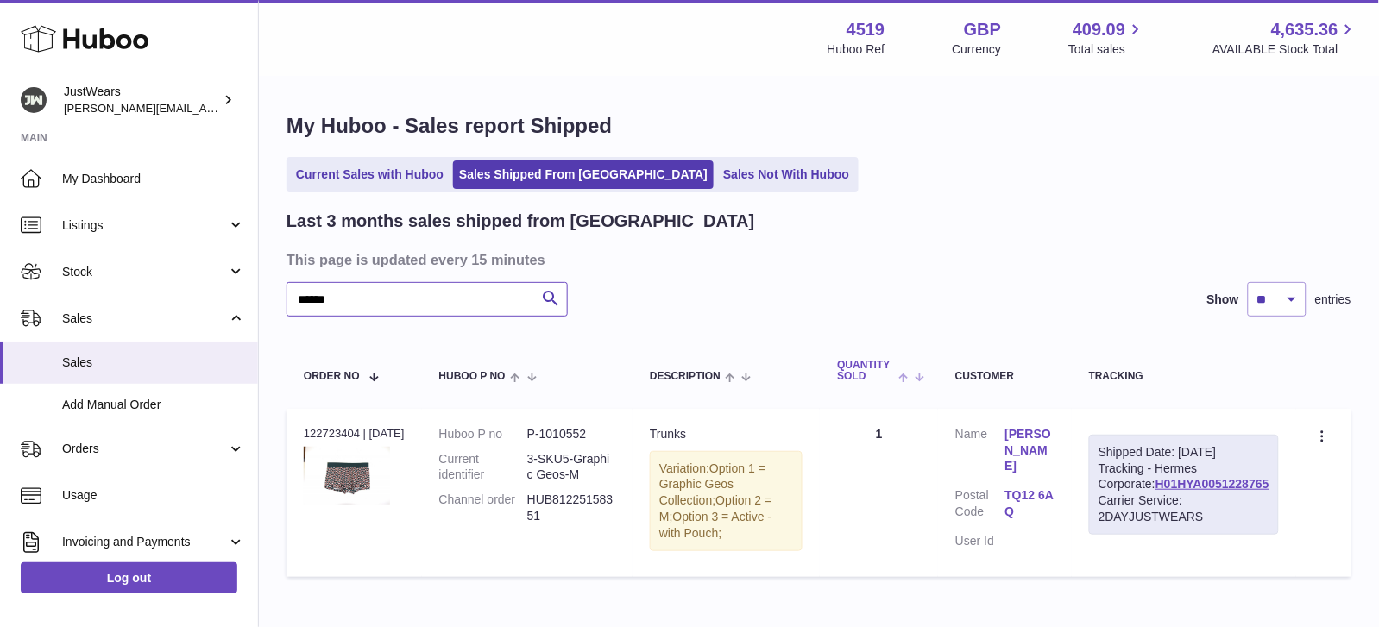
scroll to position [56, 0]
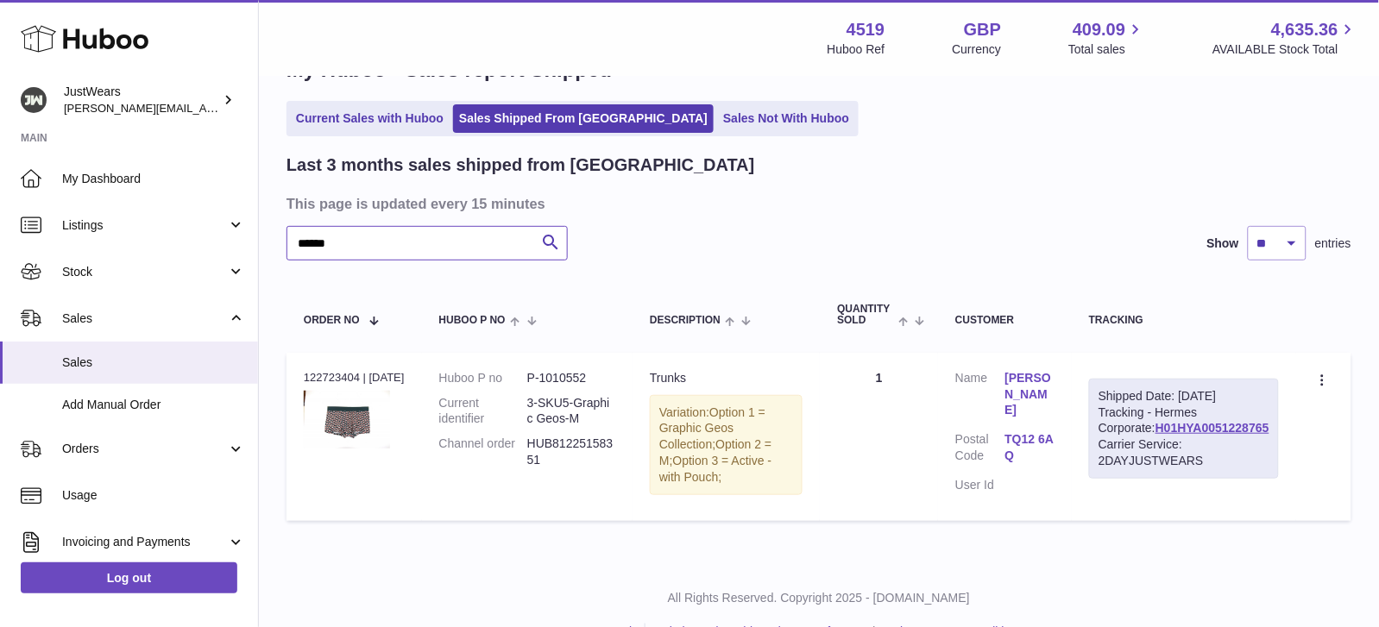
type input "******"
drag, startPoint x: 1152, startPoint y: 456, endPoint x: 1281, endPoint y: 464, distance: 129.7
click at [1281, 464] on td "Shipped Date: [DATE] Tracking - Hermes Corporate: H01HYA0051228765 Carrier Serv…" at bounding box center [1184, 437] width 224 height 168
copy div "H01HYA0051228765"
